Goal: Transaction & Acquisition: Purchase product/service

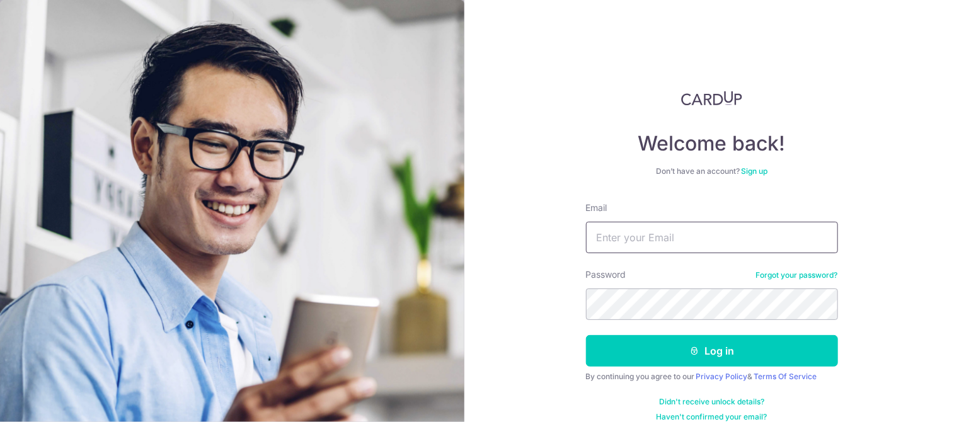
click at [654, 240] on input "Email" at bounding box center [712, 238] width 252 height 32
type input "[EMAIL_ADDRESS][DOMAIN_NAME]"
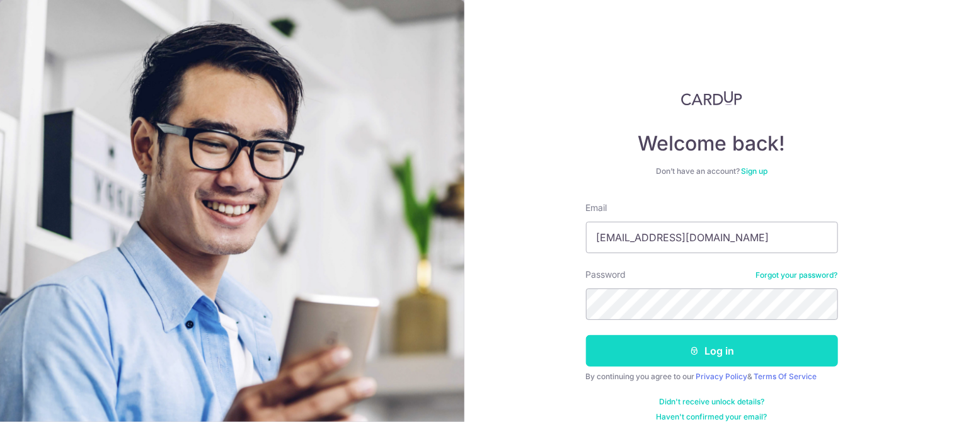
click at [704, 348] on button "Log in" at bounding box center [712, 351] width 252 height 32
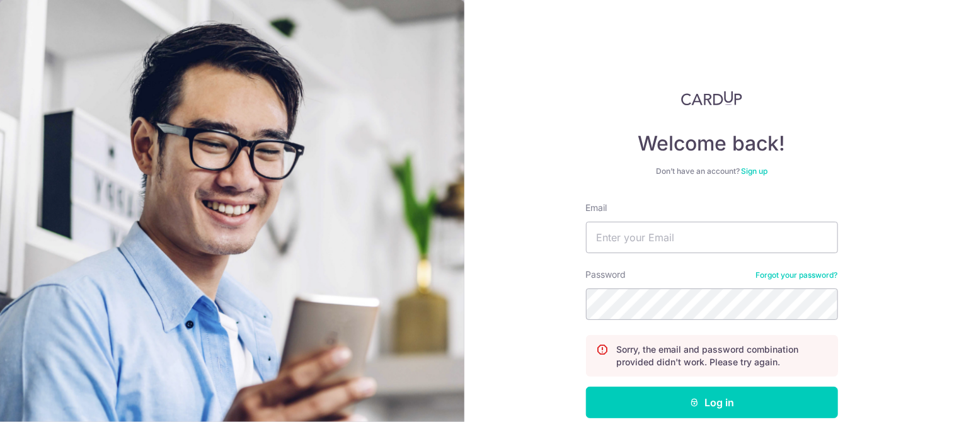
scroll to position [66, 0]
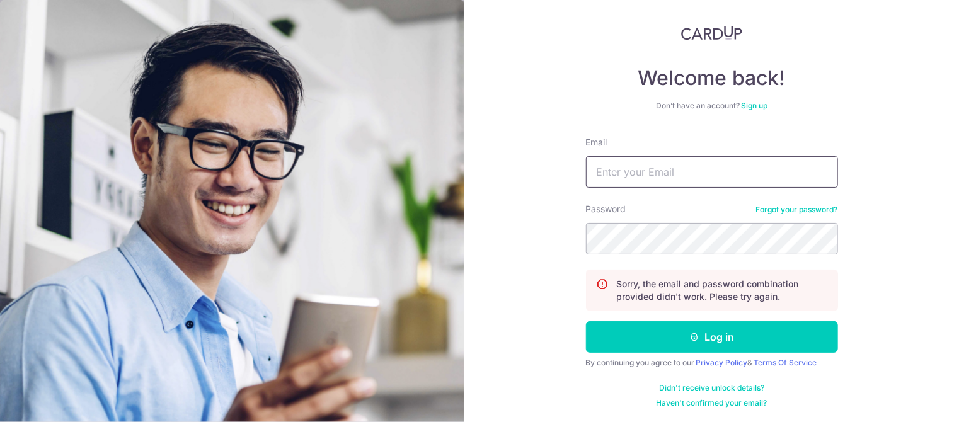
click at [688, 177] on input "Email" at bounding box center [712, 172] width 252 height 32
type input "[EMAIL_ADDRESS][DOMAIN_NAME]"
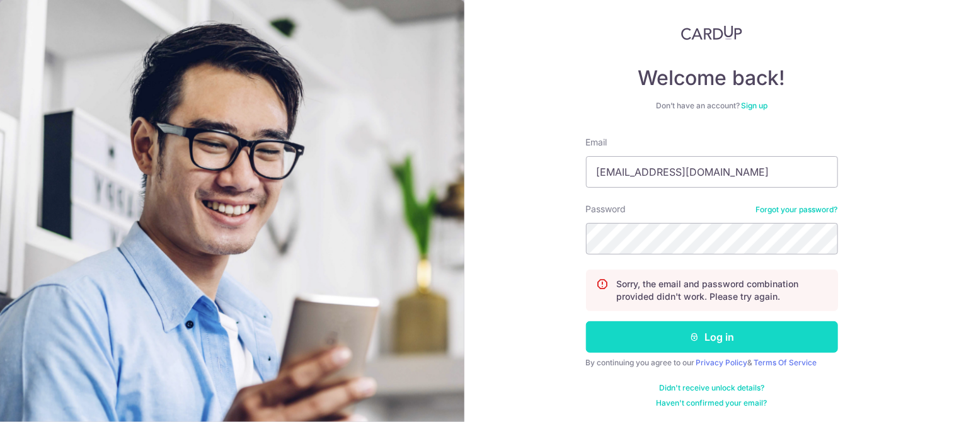
click at [721, 340] on button "Log in" at bounding box center [712, 337] width 252 height 32
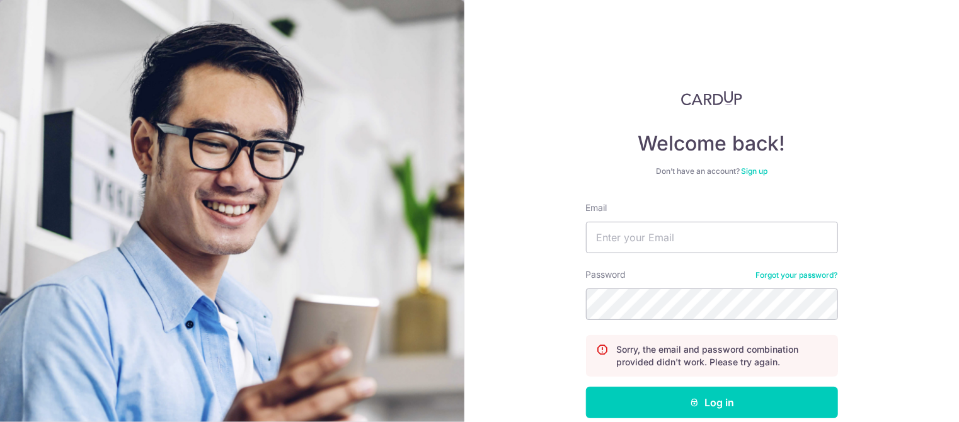
click at [792, 274] on link "Forgot your password?" at bounding box center [797, 275] width 82 height 10
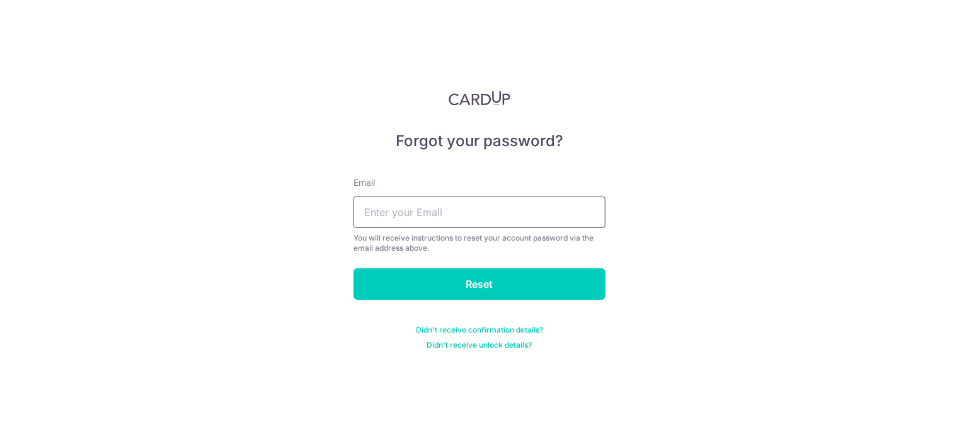
click at [479, 207] on input "text" at bounding box center [480, 213] width 252 height 32
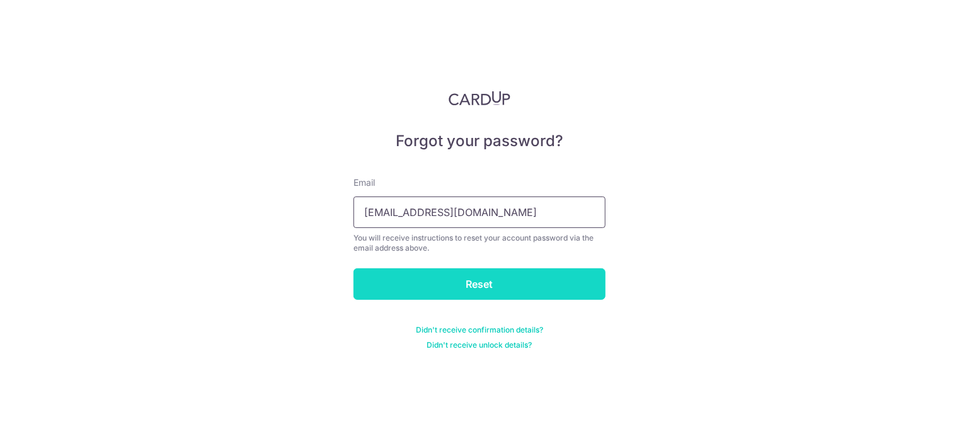
type input "[EMAIL_ADDRESS][DOMAIN_NAME]"
click at [475, 286] on input "Reset" at bounding box center [480, 285] width 252 height 32
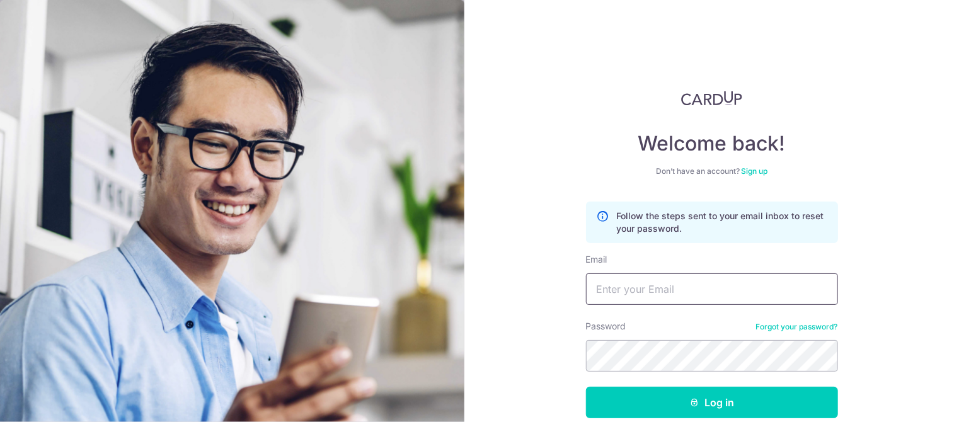
click at [653, 291] on input "Email" at bounding box center [712, 290] width 252 height 32
type input "[EMAIL_ADDRESS][DOMAIN_NAME]"
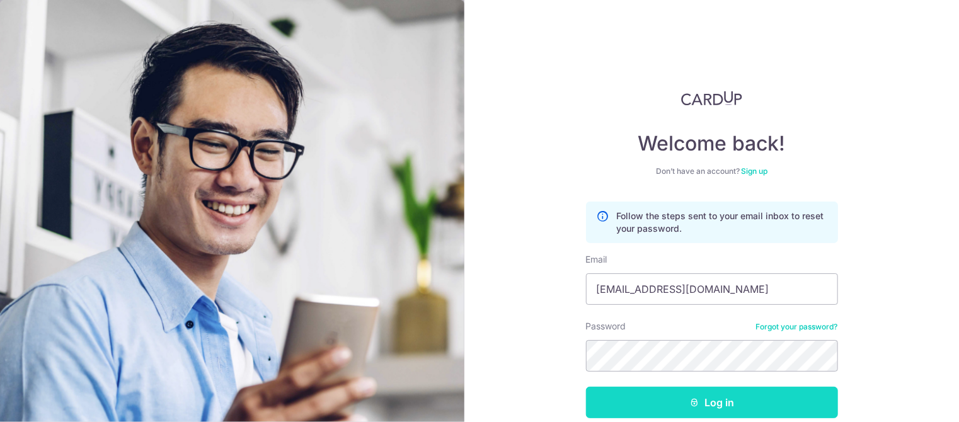
click at [726, 395] on button "Log in" at bounding box center [712, 403] width 252 height 32
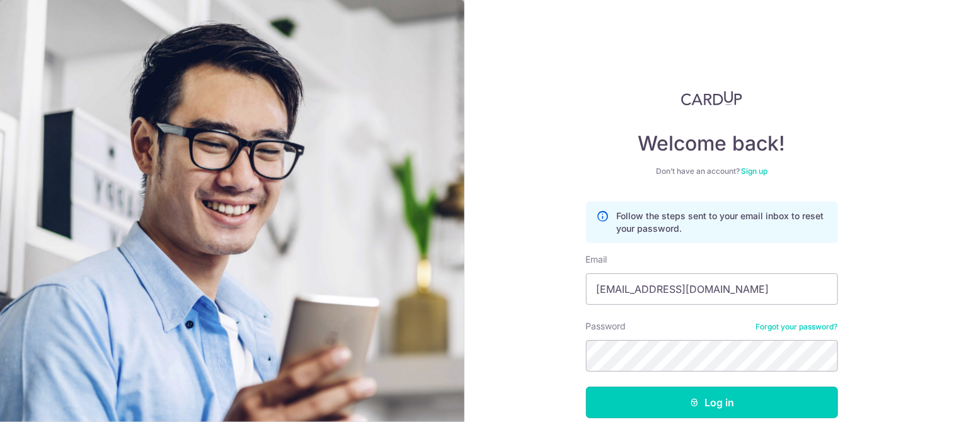
scroll to position [66, 0]
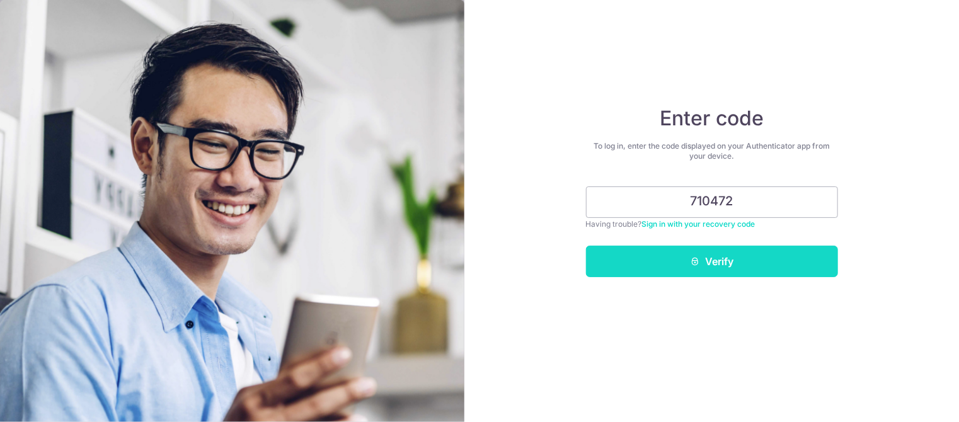
type input "710472"
click at [729, 265] on button "Verify" at bounding box center [712, 262] width 252 height 32
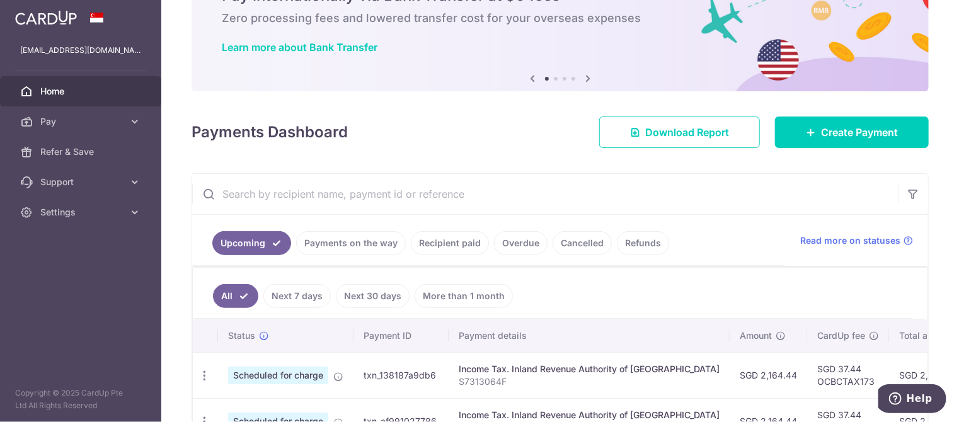
scroll to position [63, 0]
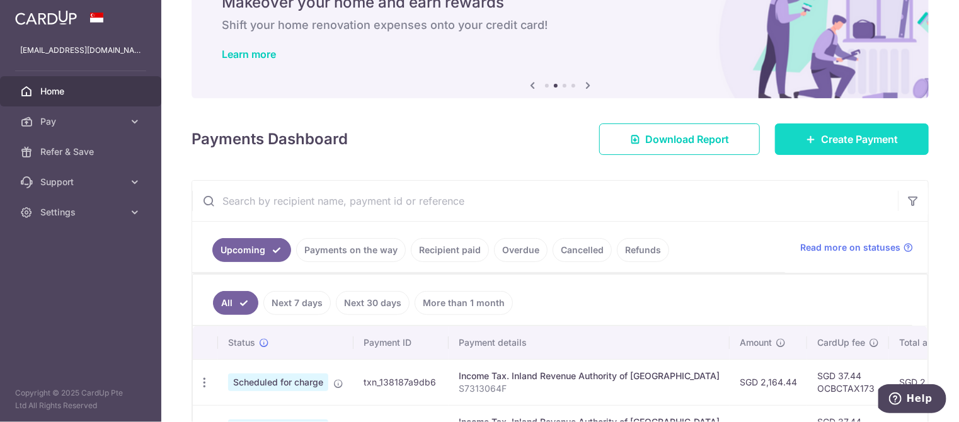
click at [825, 142] on span "Create Payment" at bounding box center [859, 139] width 77 height 15
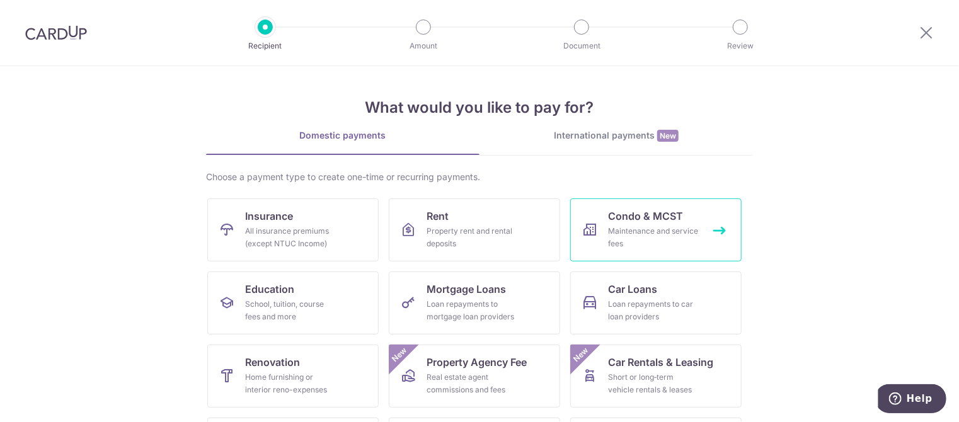
click at [657, 222] on span "Condo & MCST" at bounding box center [645, 216] width 75 height 15
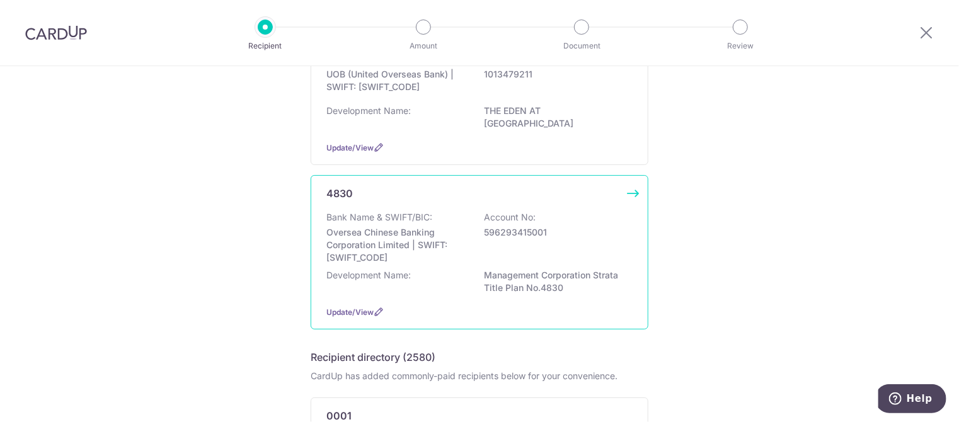
scroll to position [183, 0]
drag, startPoint x: 557, startPoint y: 270, endPoint x: 482, endPoint y: 263, distance: 74.7
click at [484, 270] on p "Management Corporation Strata Title Plan No.4830" at bounding box center [554, 282] width 141 height 25
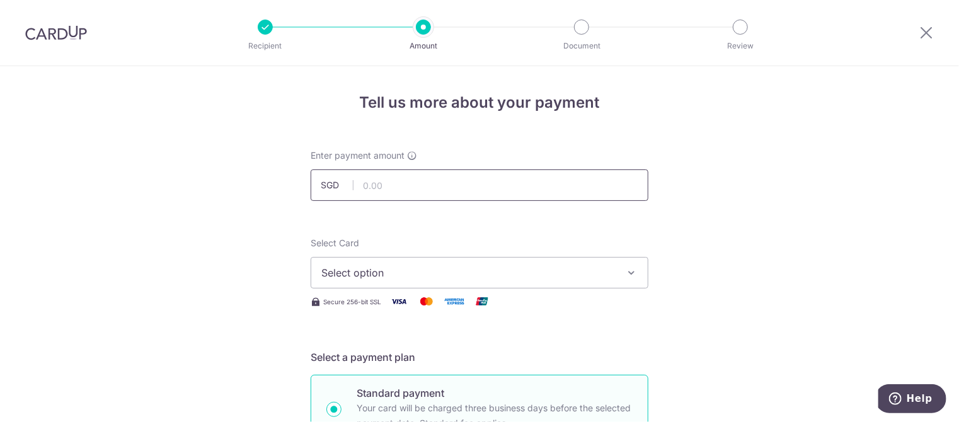
click at [490, 185] on input "text" at bounding box center [480, 186] width 338 height 32
type input "801.15"
click at [539, 271] on span "Select option" at bounding box center [468, 272] width 294 height 15
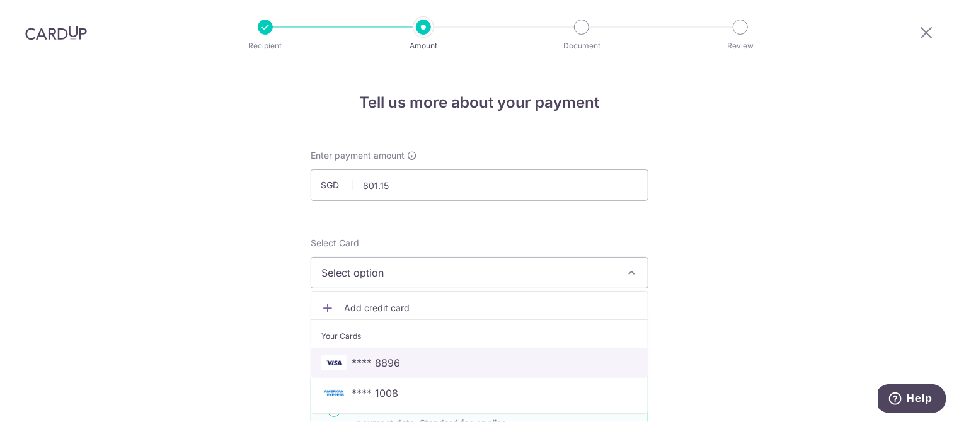
click at [514, 358] on span "**** 8896" at bounding box center [479, 363] width 316 height 15
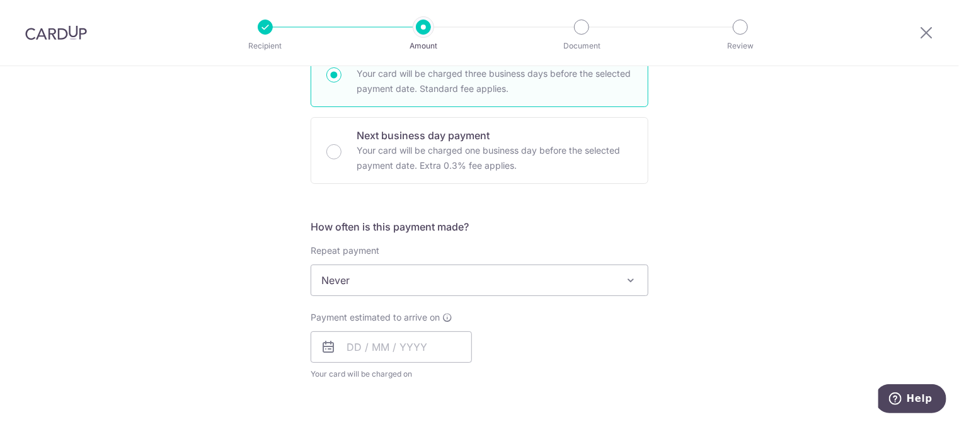
scroll to position [335, 0]
click at [609, 283] on span "Never" at bounding box center [479, 280] width 337 height 30
click at [702, 277] on div "Tell us more about your payment Enter payment amount SGD 801.15 801.15 Select C…" at bounding box center [479, 301] width 959 height 1140
click at [359, 347] on input "text" at bounding box center [391, 347] width 161 height 32
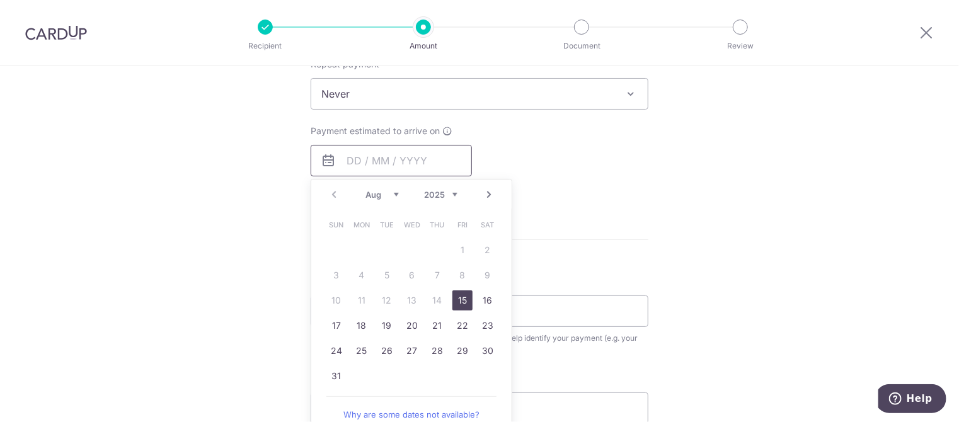
scroll to position [522, 0]
click at [356, 345] on link "25" at bounding box center [362, 350] width 20 height 20
type input "25/08/2025"
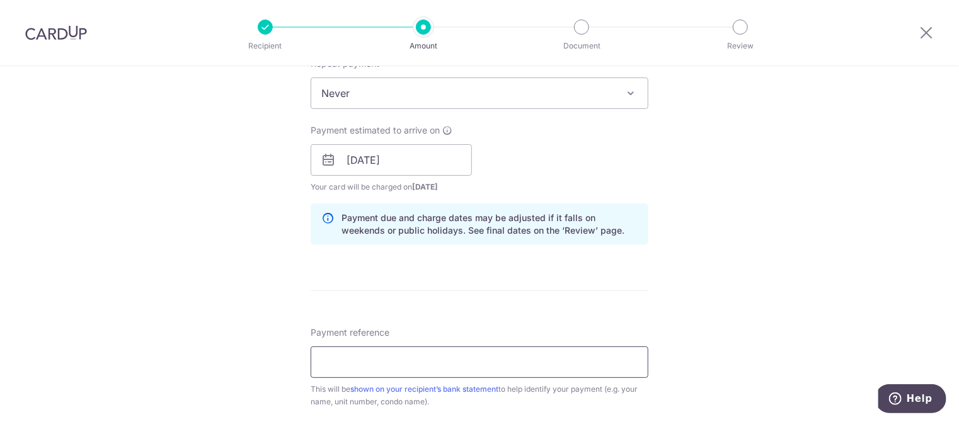
click at [451, 368] on input "Payment reference" at bounding box center [480, 363] width 338 height 32
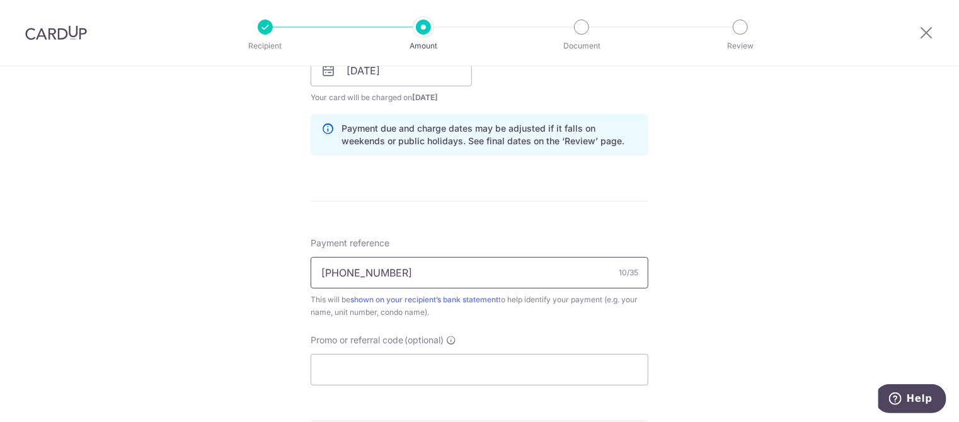
scroll to position [612, 0]
type input "041-07-138"
click at [471, 361] on input "Promo or referral code (optional)" at bounding box center [480, 370] width 338 height 32
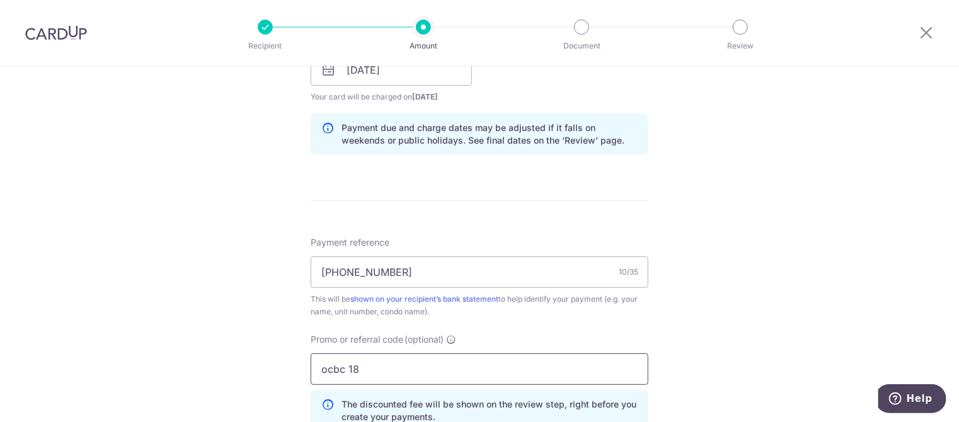
type input "ocbc 18"
click at [651, 361] on div "Promo or referral code (optional) ocbc 18 The discounted fee will be shown on t…" at bounding box center [479, 387] width 353 height 108
click at [701, 363] on div "Tell us more about your payment Enter payment amount SGD 801.15 801.15 Select C…" at bounding box center [479, 78] width 959 height 1249
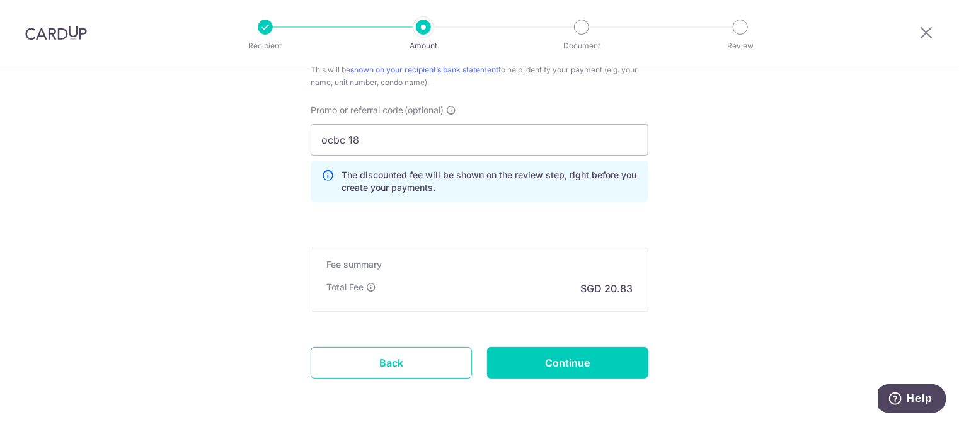
scroll to position [842, 0]
click at [605, 359] on input "Continue" at bounding box center [567, 363] width 161 height 32
type input "Create Schedule"
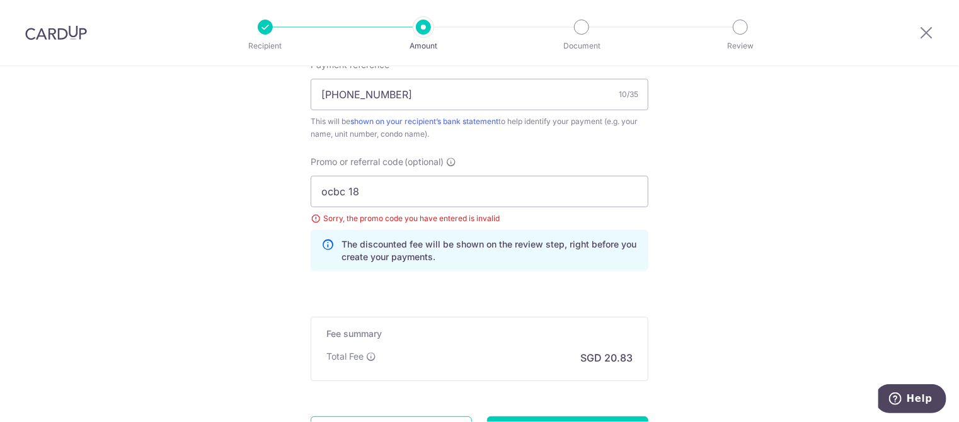
scroll to position [787, 0]
click at [360, 195] on input "ocbc 18" at bounding box center [480, 194] width 338 height 32
type input "ocbc18"
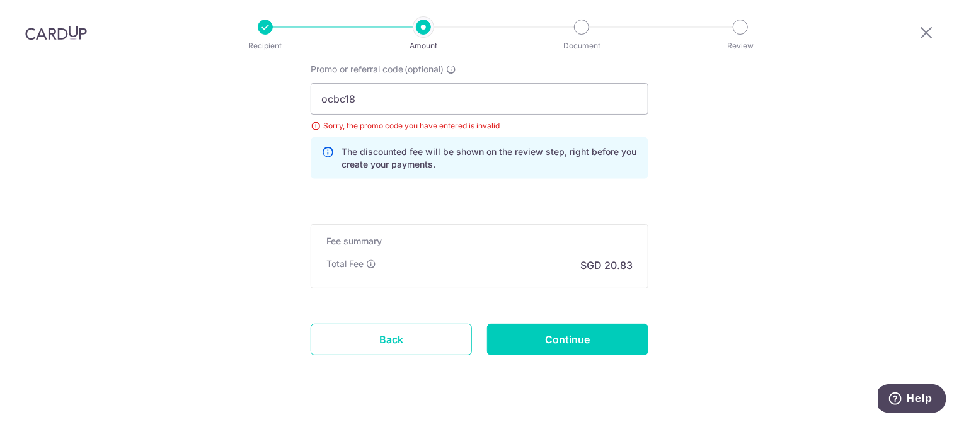
scroll to position [883, 0]
click at [562, 338] on input "Continue" at bounding box center [567, 339] width 161 height 32
type input "Update Schedule"
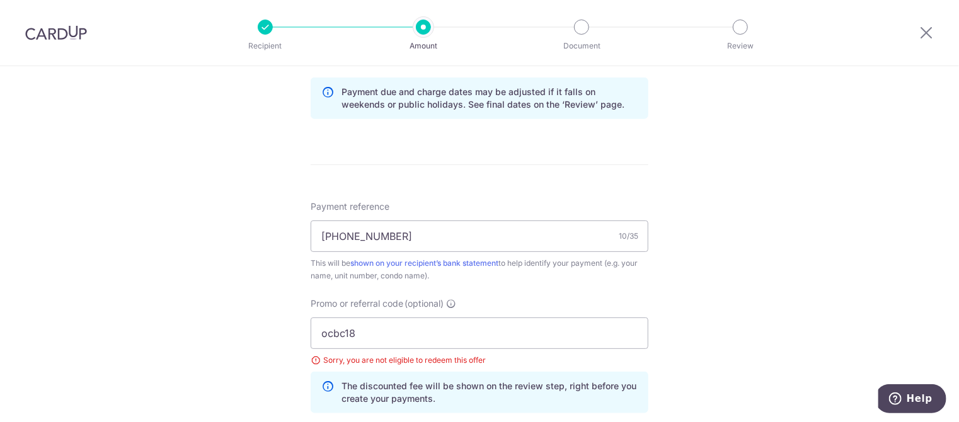
scroll to position [649, 0]
click at [369, 334] on input "ocbc18" at bounding box center [480, 333] width 338 height 32
type input "o"
type input "OCBC18"
click at [721, 315] on div "Tell us more about your payment Enter payment amount SGD 801.15 801.15 Select C…" at bounding box center [479, 51] width 959 height 1266
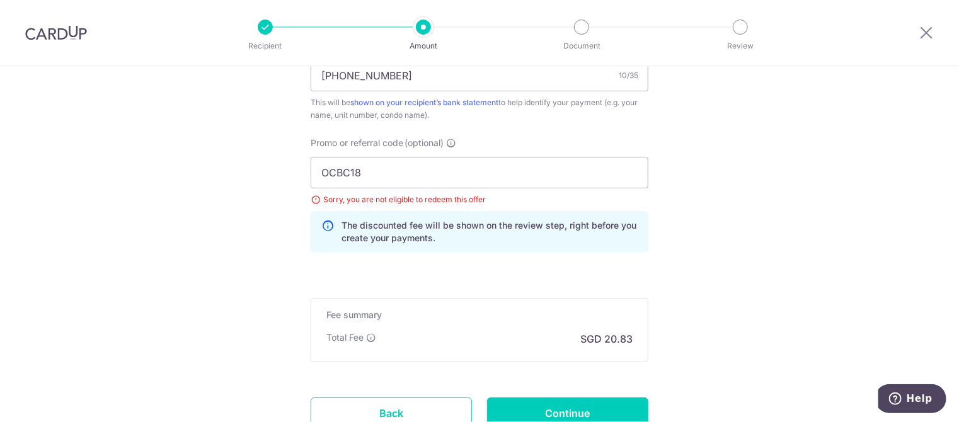
scroll to position [817, 0]
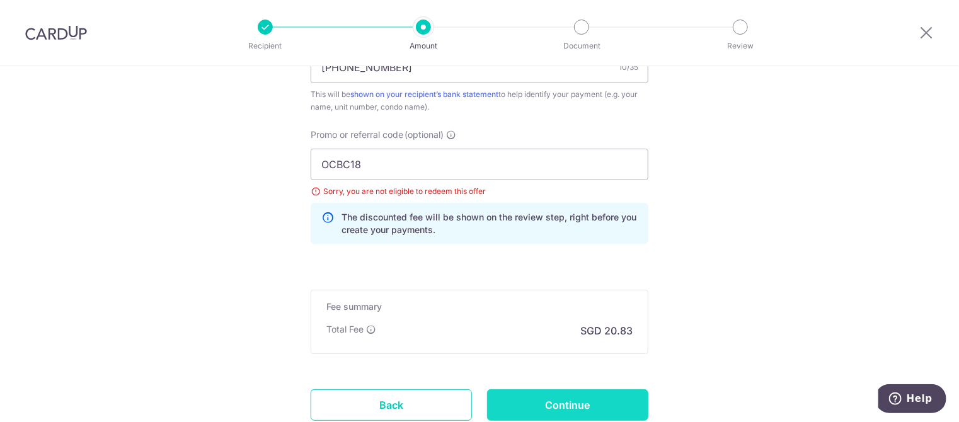
click at [577, 405] on input "Continue" at bounding box center [567, 406] width 161 height 32
type input "Update Schedule"
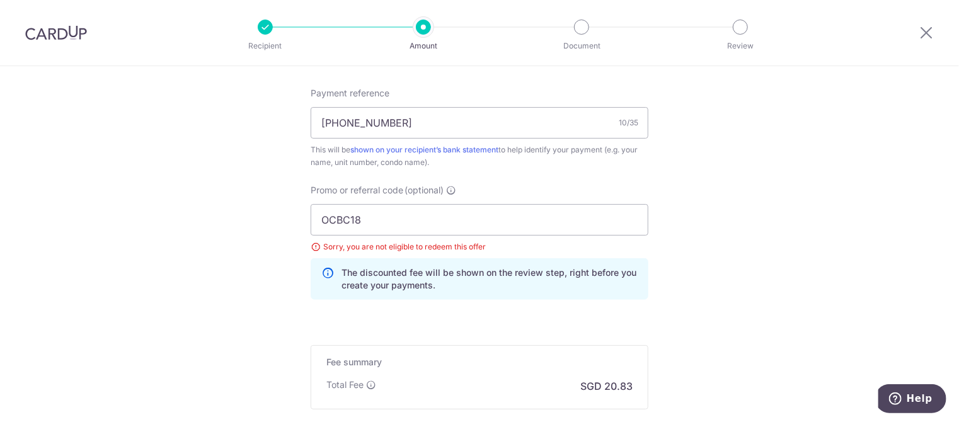
scroll to position [761, 0]
click at [466, 223] on input "OCBC18" at bounding box center [480, 221] width 338 height 32
type input "OCBC195"
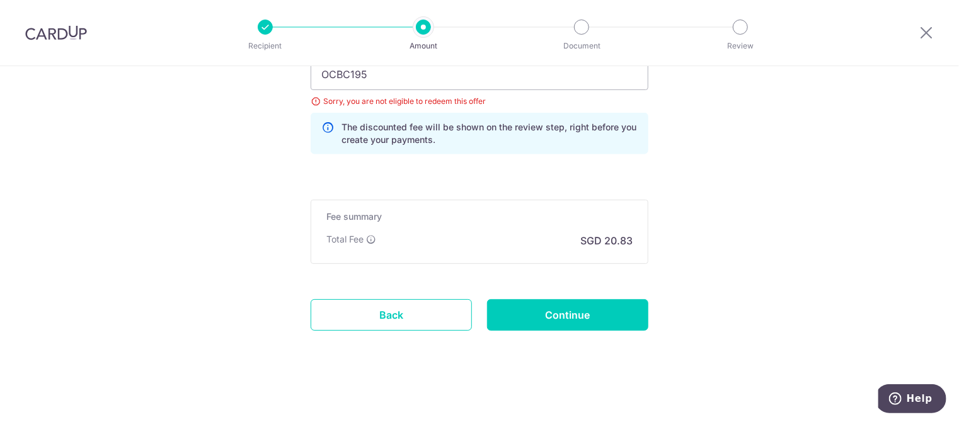
scroll to position [908, 0]
click at [585, 319] on input "Continue" at bounding box center [567, 315] width 161 height 32
type input "Update Schedule"
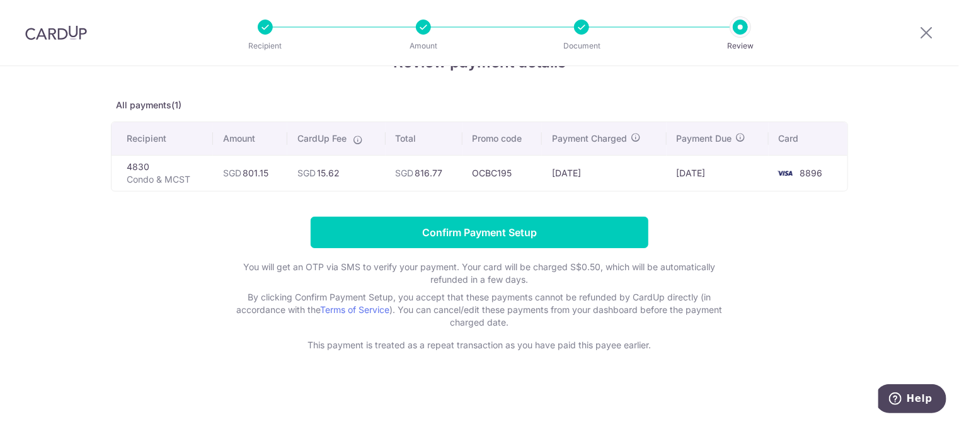
scroll to position [43, 0]
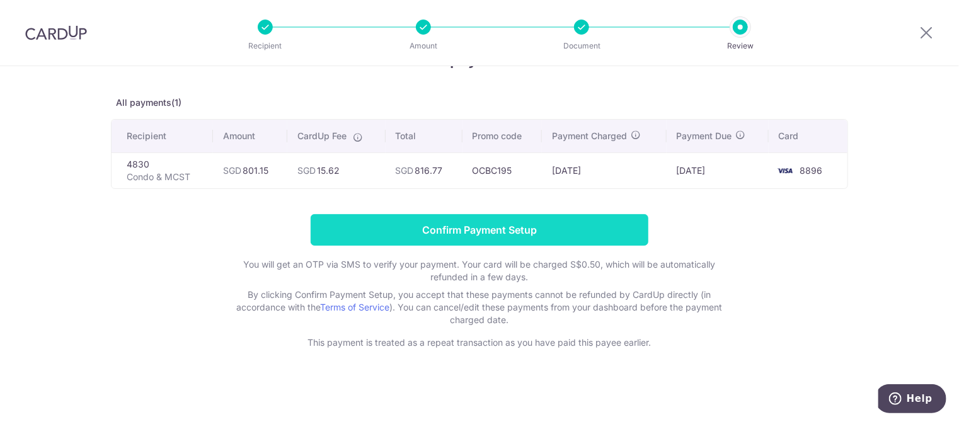
click at [489, 230] on input "Confirm Payment Setup" at bounding box center [480, 230] width 338 height 32
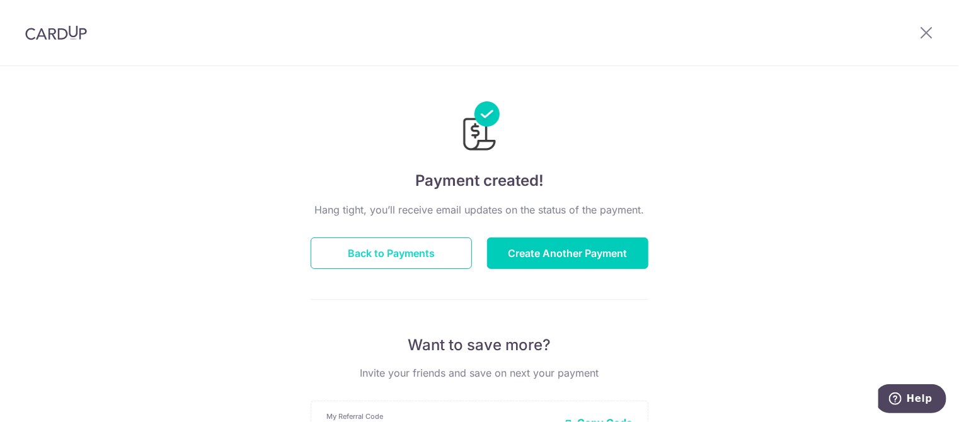
click at [424, 248] on button "Back to Payments" at bounding box center [391, 254] width 161 height 32
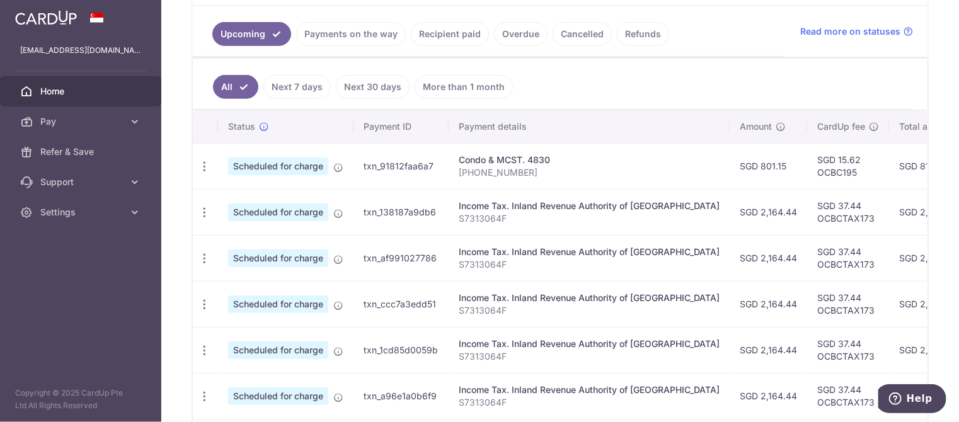
scroll to position [319, 0]
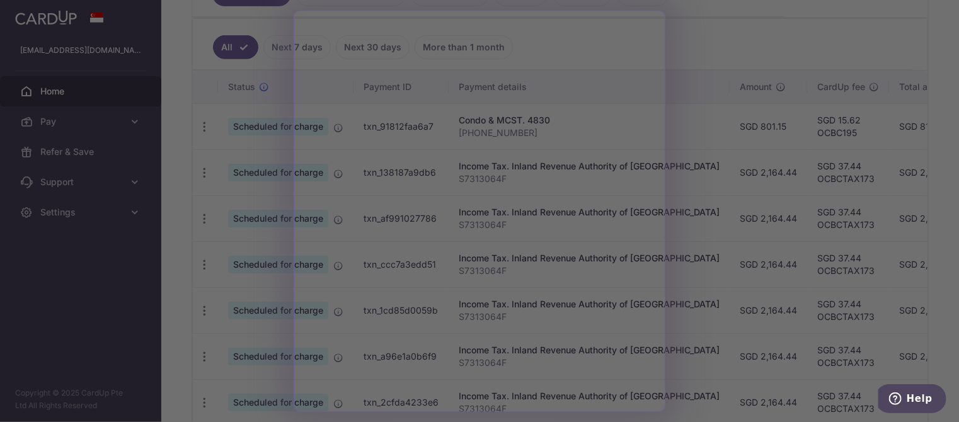
click at [690, 35] on div at bounding box center [484, 213] width 969 height 427
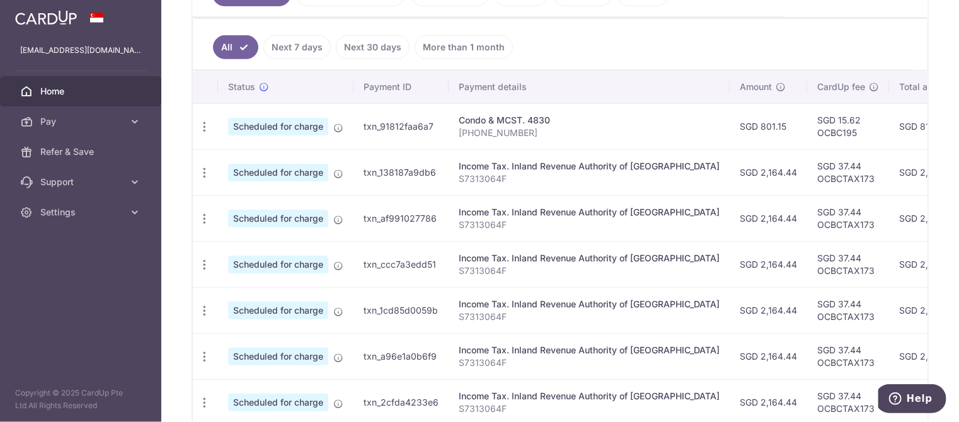
click at [49, 89] on span "Home" at bounding box center [81, 91] width 83 height 13
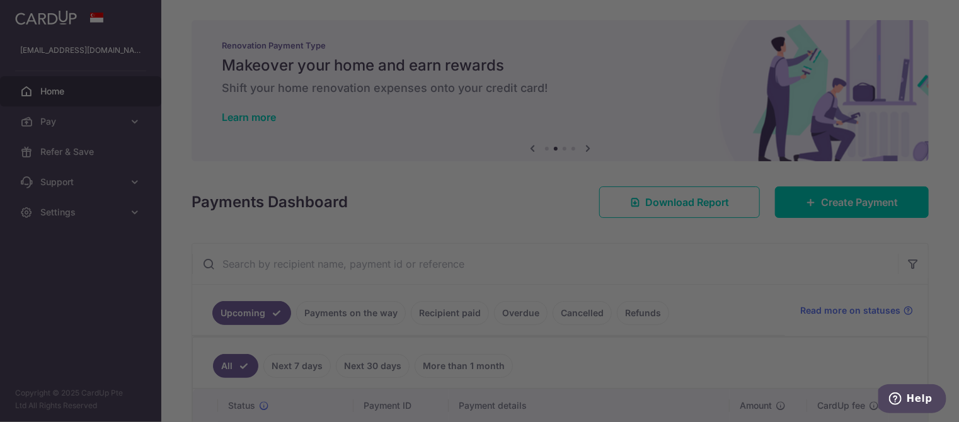
click at [277, 235] on div at bounding box center [484, 213] width 969 height 427
click at [683, 104] on div at bounding box center [484, 213] width 969 height 427
click at [48, 90] on div at bounding box center [484, 213] width 969 height 427
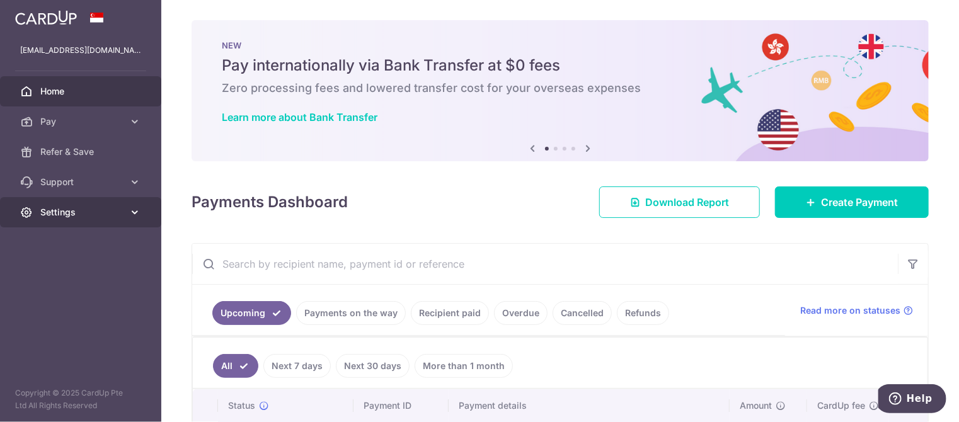
click at [69, 214] on span "Settings" at bounding box center [81, 212] width 83 height 13
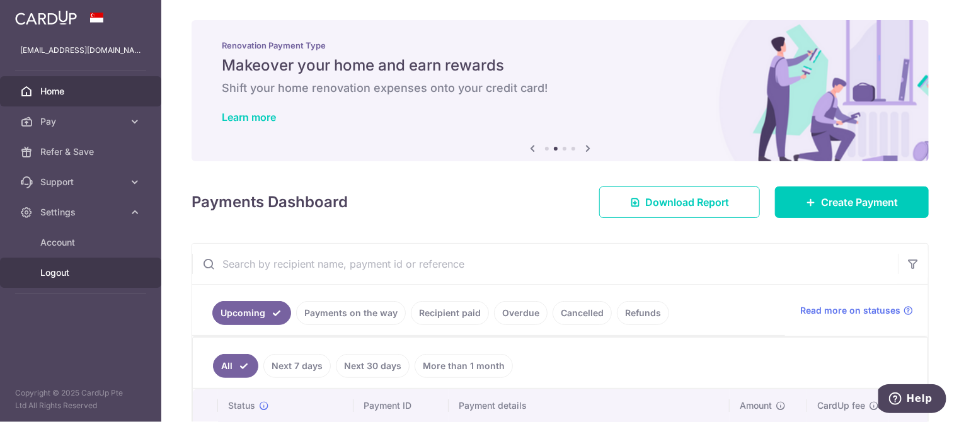
click at [68, 269] on span "Logout" at bounding box center [81, 273] width 83 height 13
